Goal: Information Seeking & Learning: Check status

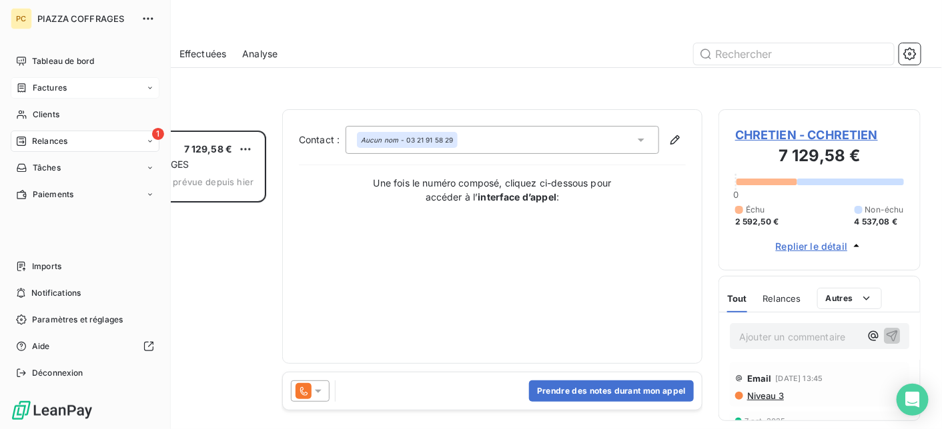
scroll to position [289, 192]
click at [59, 63] on span "Tableau de bord" at bounding box center [63, 61] width 62 height 12
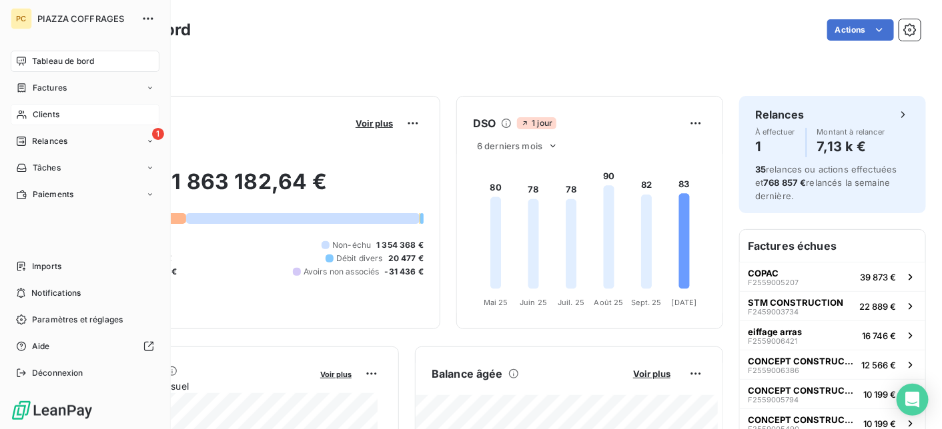
click at [57, 112] on span "Clients" at bounding box center [46, 115] width 27 height 12
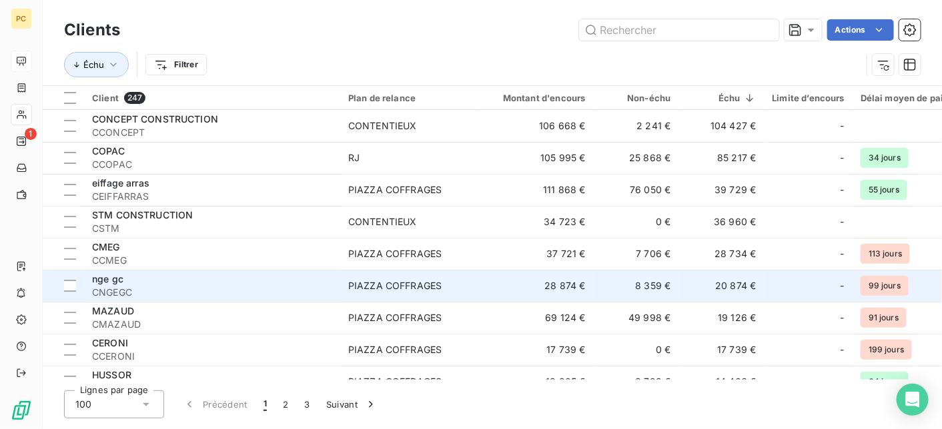
scroll to position [133, 0]
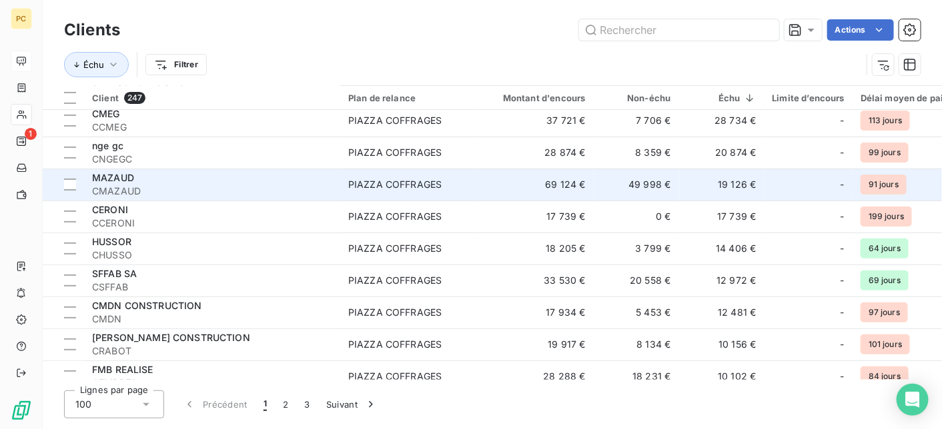
click at [189, 185] on span "CMAZAUD" at bounding box center [212, 191] width 240 height 13
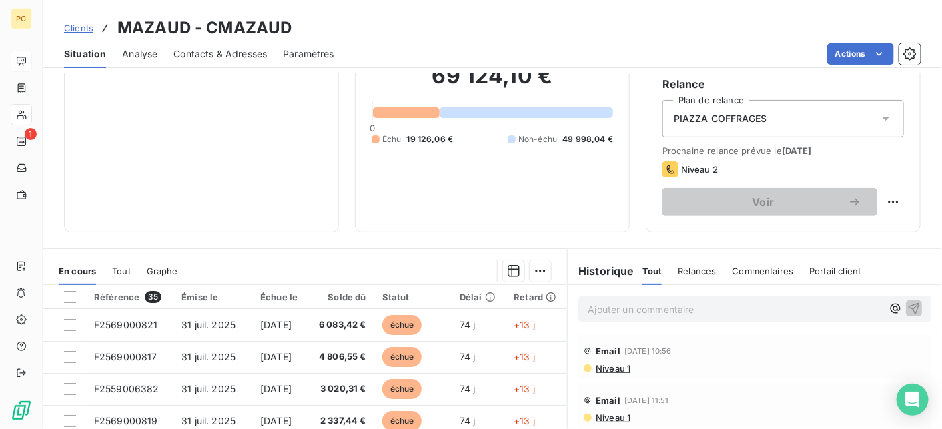
scroll to position [133, 0]
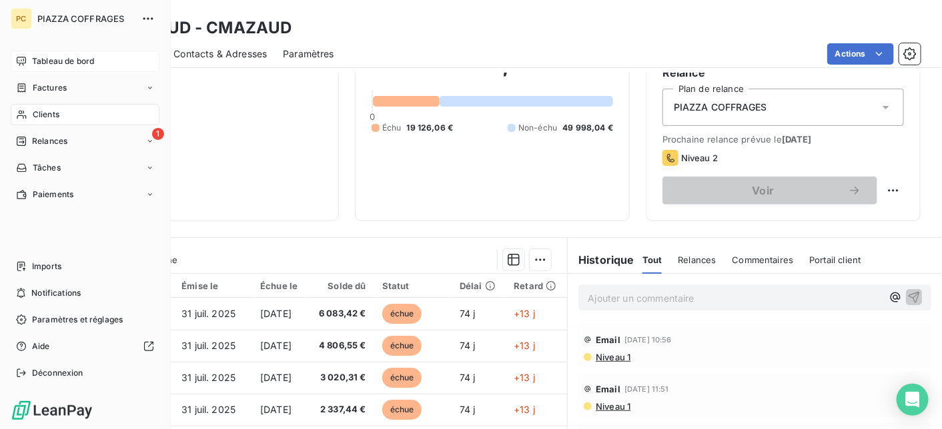
click at [55, 61] on span "Tableau de bord" at bounding box center [63, 61] width 62 height 12
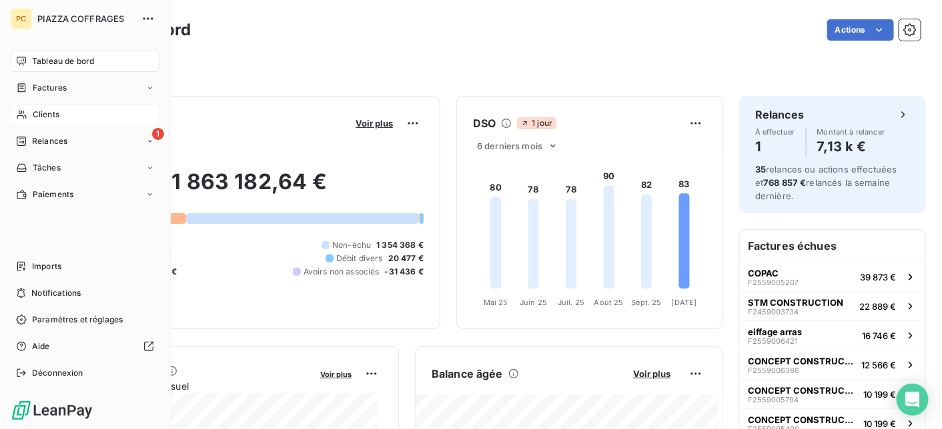
click at [44, 112] on span "Clients" at bounding box center [46, 115] width 27 height 12
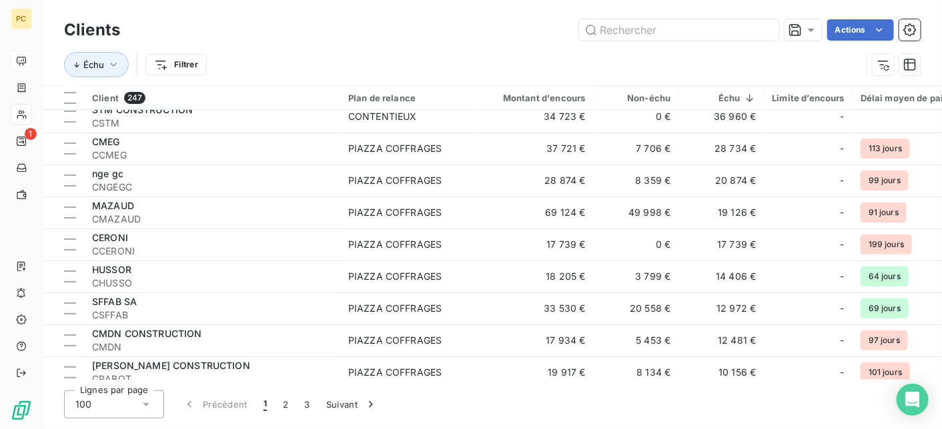
scroll to position [133, 0]
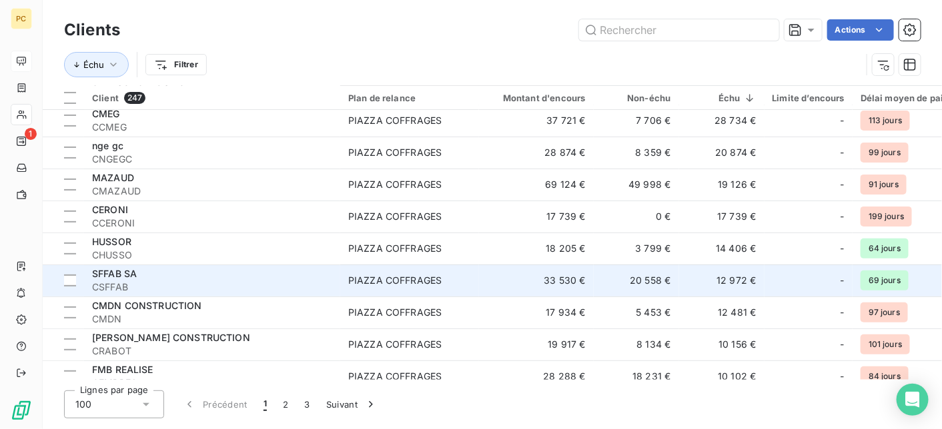
click at [314, 285] on span "CSFFAB" at bounding box center [212, 287] width 240 height 13
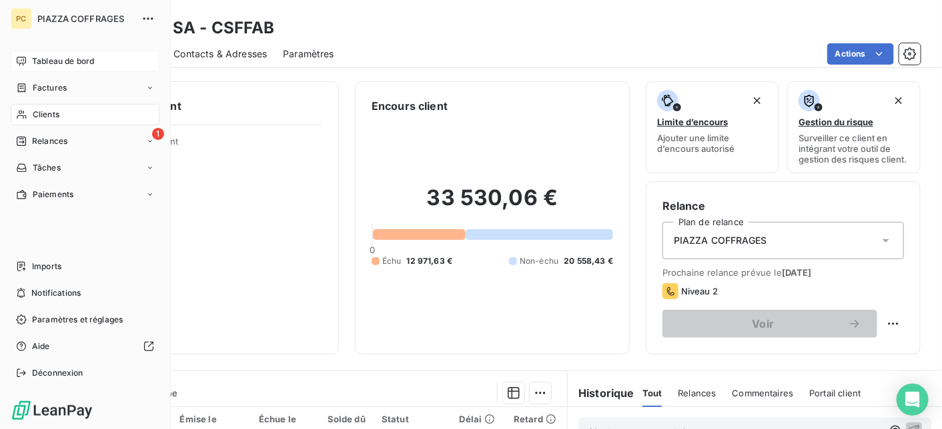
click at [59, 59] on span "Tableau de bord" at bounding box center [63, 61] width 62 height 12
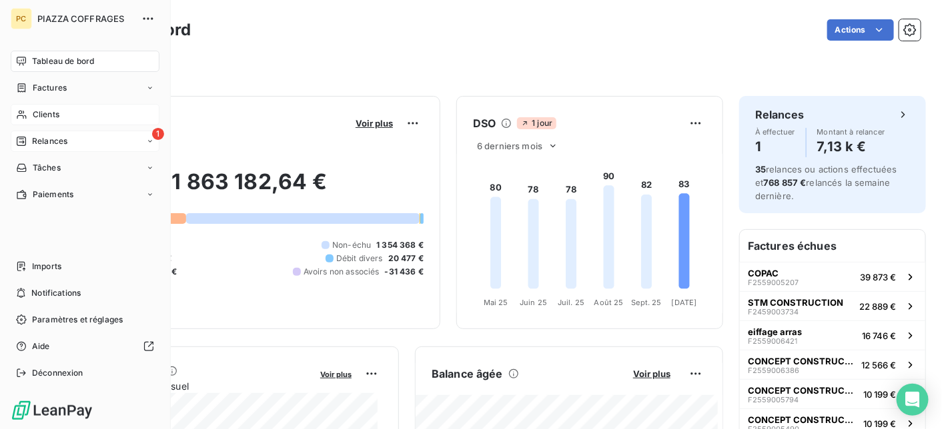
click at [51, 139] on span "Relances" at bounding box center [49, 141] width 35 height 12
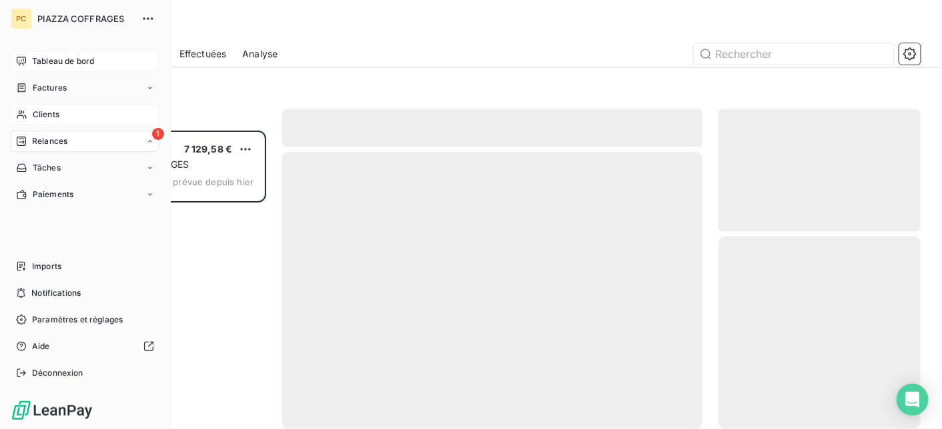
scroll to position [289, 192]
